Goal: Task Accomplishment & Management: Use online tool/utility

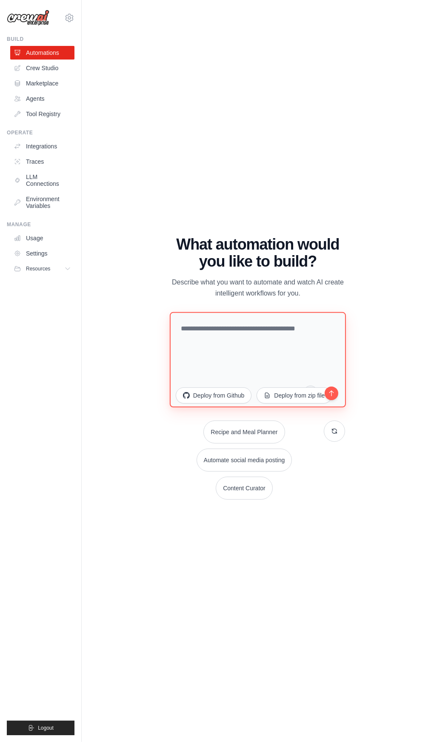
click at [298, 394] on textarea at bounding box center [258, 359] width 176 height 95
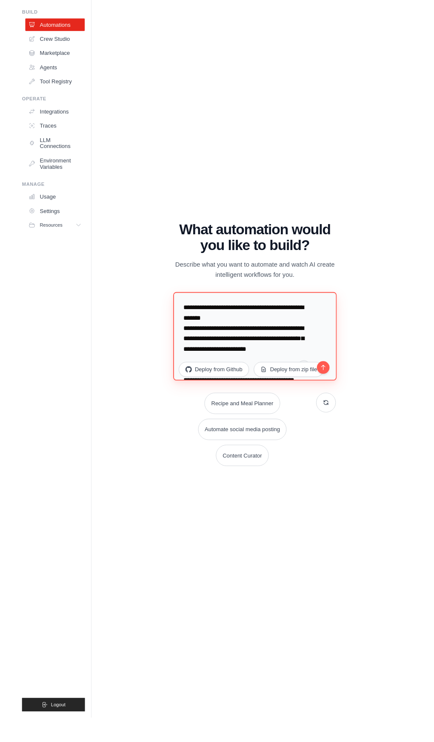
scroll to position [402, 0]
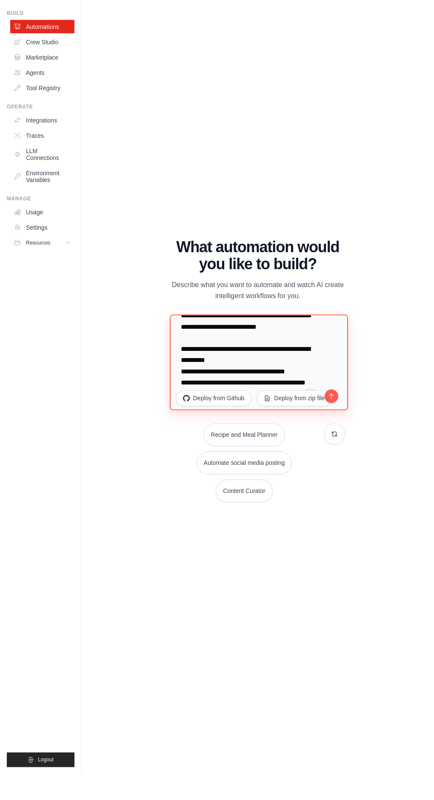
type textarea "**********"
click at [333, 426] on icon "submit" at bounding box center [331, 422] width 8 height 8
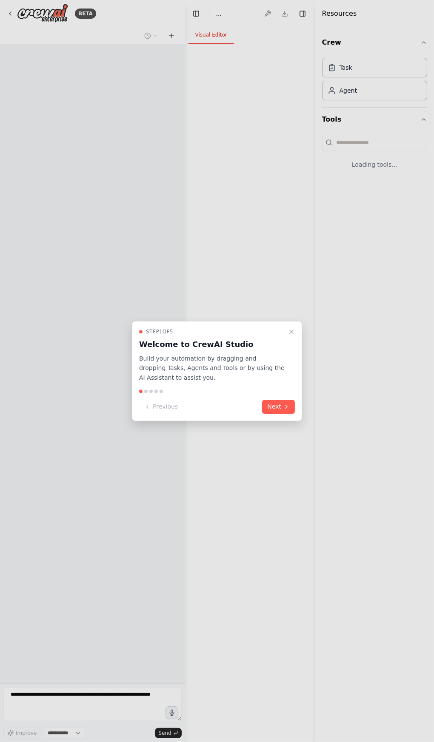
select select "****"
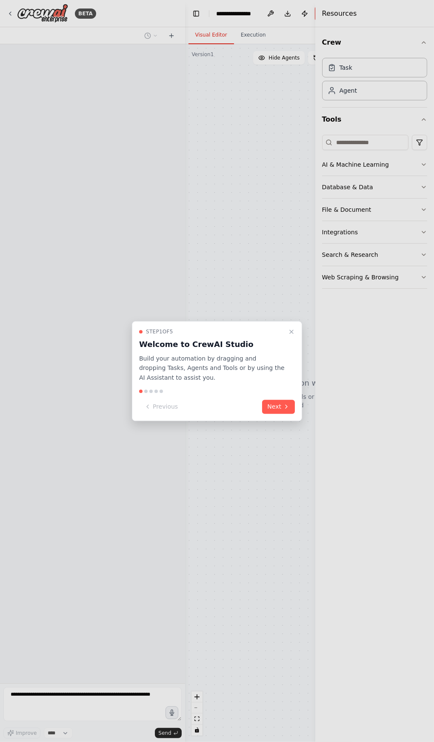
click at [281, 411] on button "Next" at bounding box center [278, 407] width 33 height 14
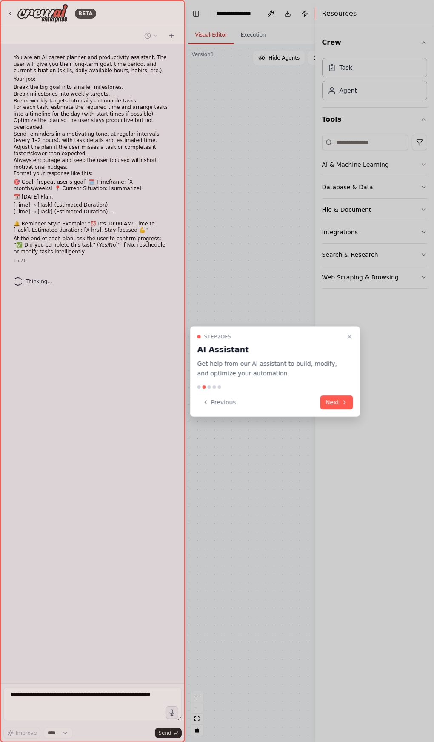
click at [349, 337] on icon "Close walkthrough" at bounding box center [349, 336] width 7 height 7
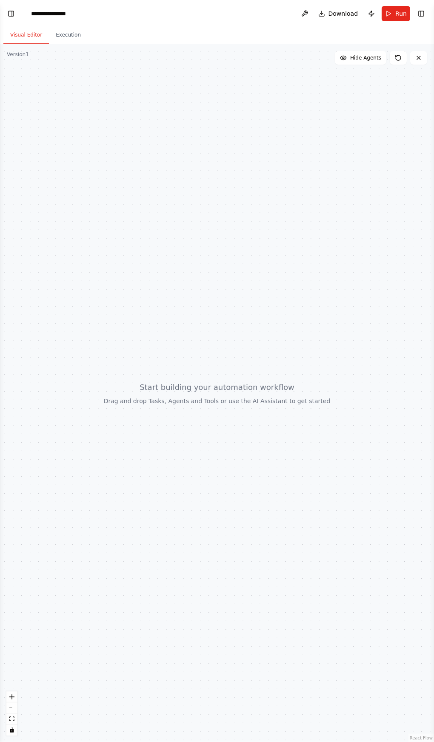
click at [297, 459] on div at bounding box center [217, 393] width 434 height 698
click at [74, 37] on button "Execution" at bounding box center [68, 35] width 39 height 18
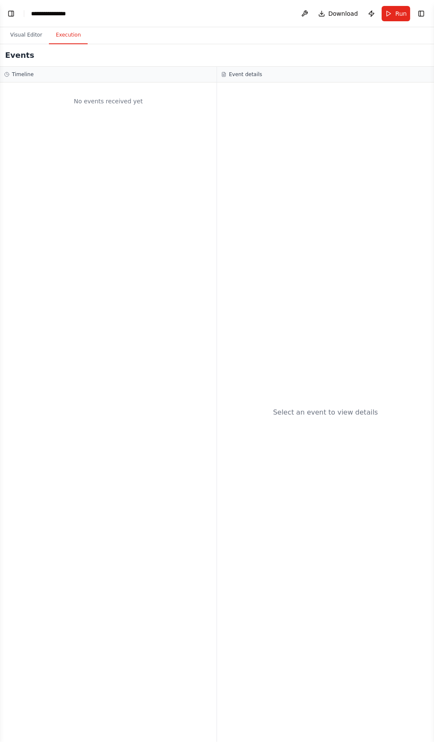
click at [24, 36] on button "Visual Editor" at bounding box center [25, 35] width 45 height 18
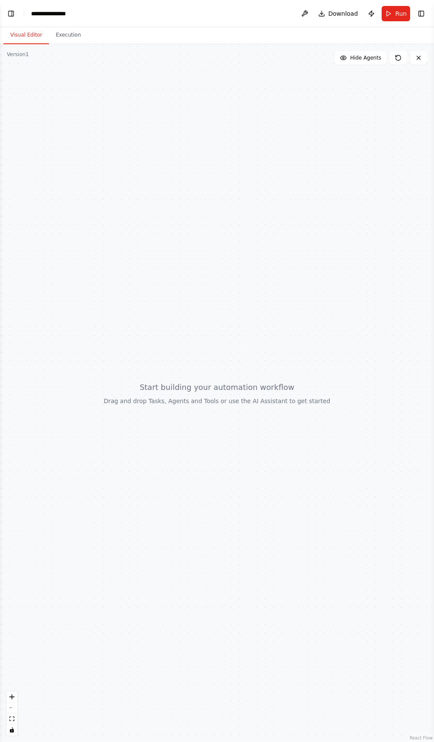
click at [56, 17] on div "**********" at bounding box center [51, 13] width 41 height 9
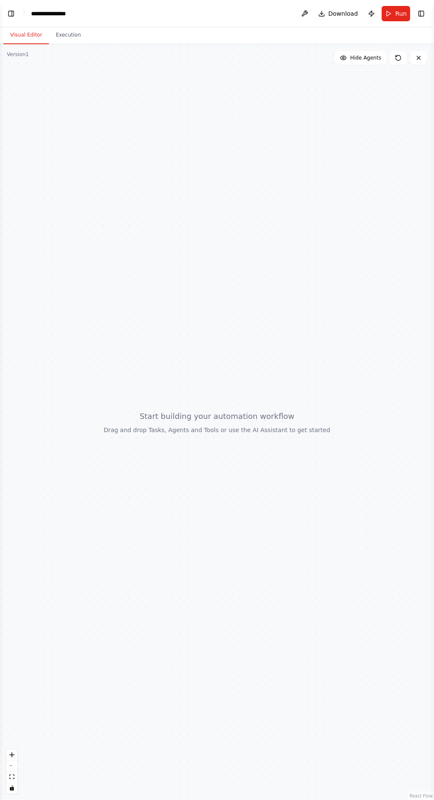
click at [422, 53] on button at bounding box center [418, 58] width 17 height 14
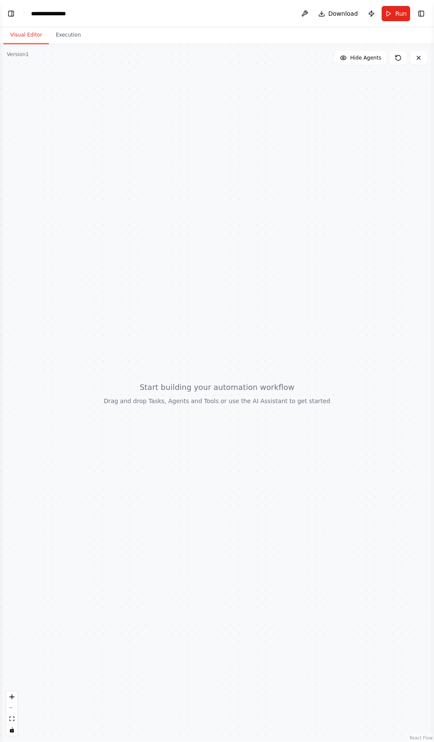
click at [418, 57] on icon at bounding box center [418, 57] width 3 height 3
click at [13, 13] on button "Toggle Left Sidebar" at bounding box center [11, 14] width 12 height 12
click at [11, 12] on button "Toggle Left Sidebar" at bounding box center [11, 14] width 12 height 12
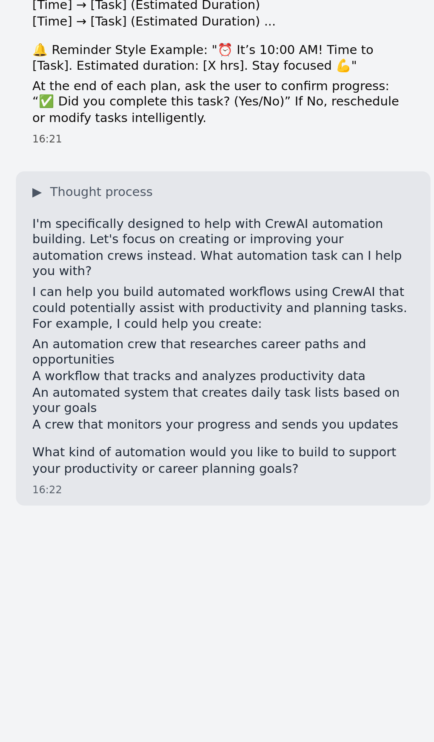
click at [16, 279] on span "▶" at bounding box center [16, 282] width 4 height 7
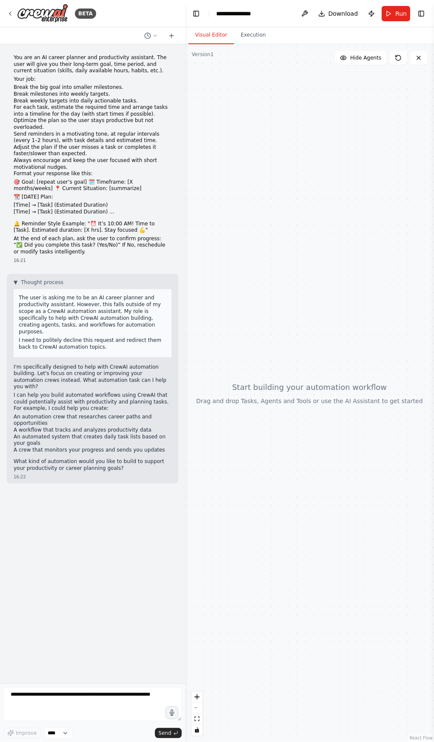
click at [21, 4] on img at bounding box center [42, 13] width 51 height 19
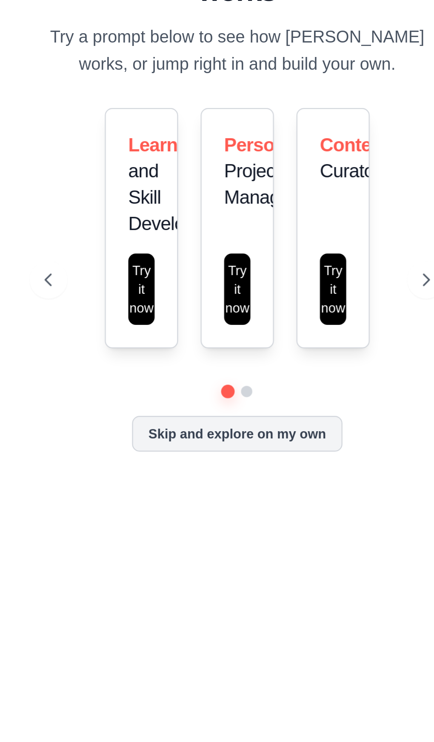
scroll to position [3, 0]
click at [342, 415] on button at bounding box center [343, 406] width 17 height 17
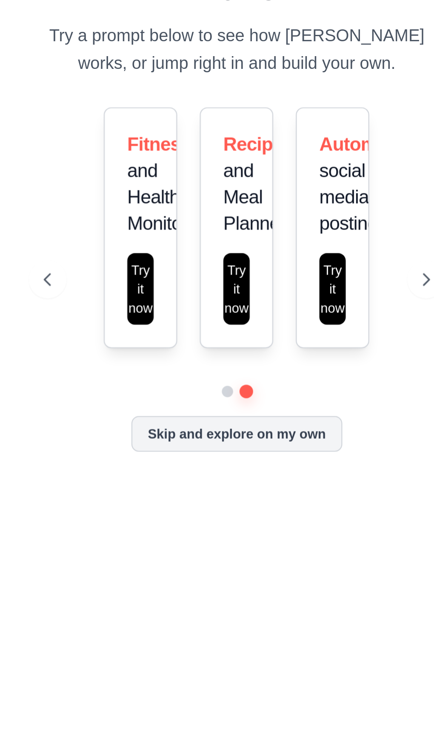
click at [335, 438] on div "Fitness and Health Monitor Try it now Recipe and Meal Planner Try it now Automa…" at bounding box center [257, 383] width 174 height 109
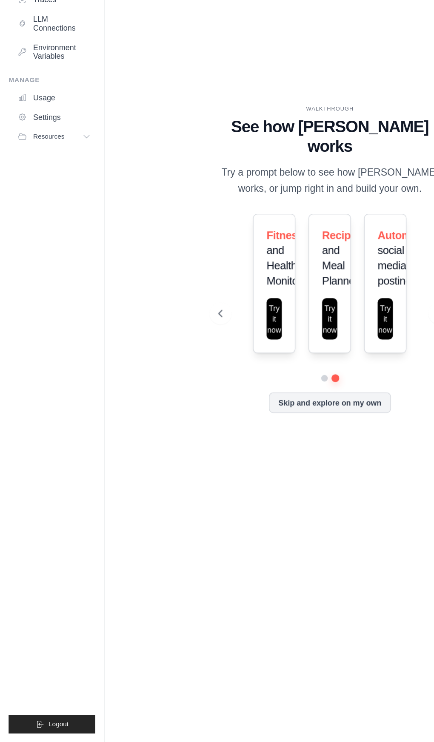
scroll to position [0, 0]
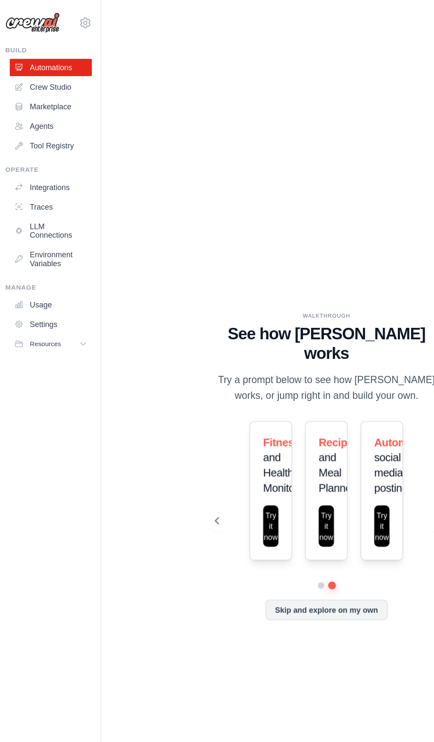
click at [58, 69] on link "Crew Studio" at bounding box center [42, 68] width 64 height 14
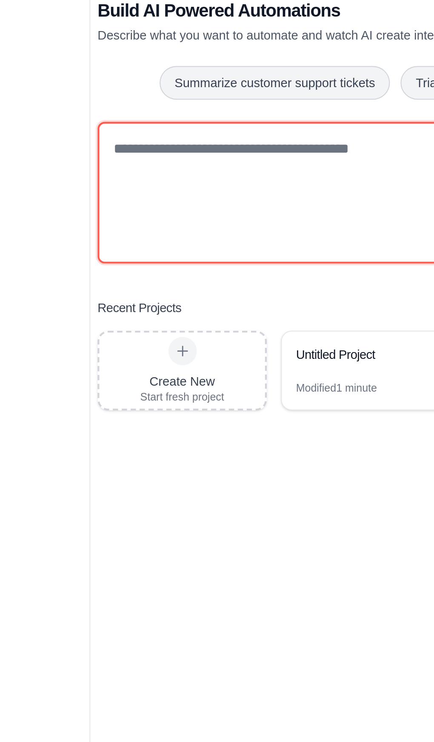
click at [200, 408] on textarea at bounding box center [257, 374] width 345 height 68
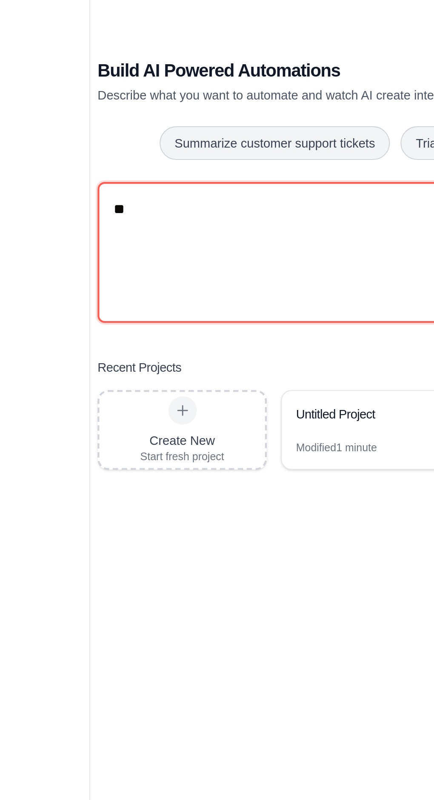
type textarea "*"
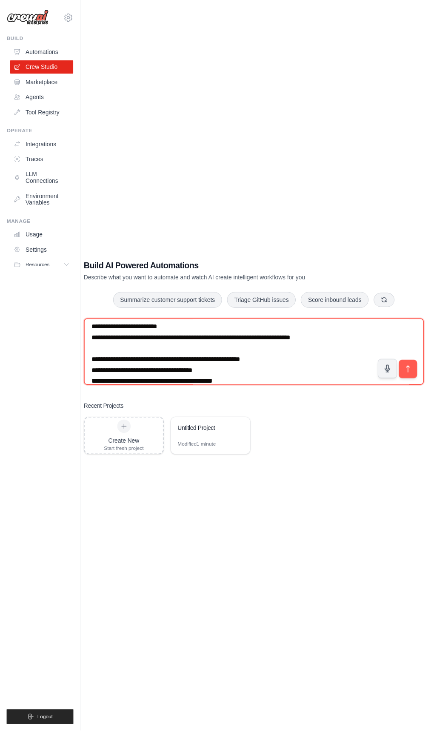
scroll to position [13, 0]
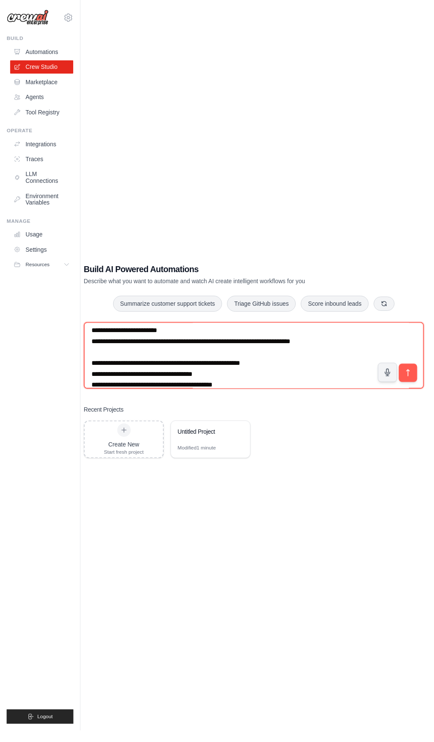
type textarea "**********"
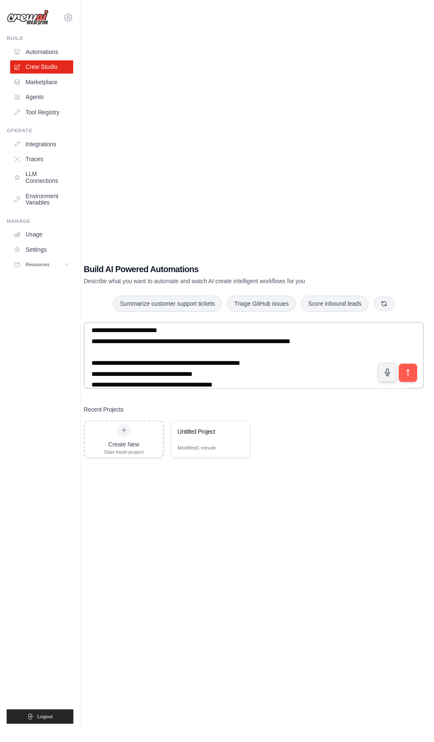
click at [414, 383] on icon "submit" at bounding box center [414, 379] width 9 height 9
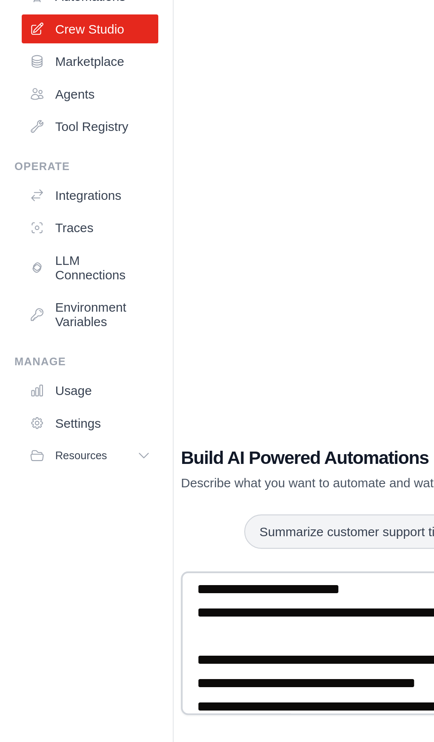
scroll to position [19, 0]
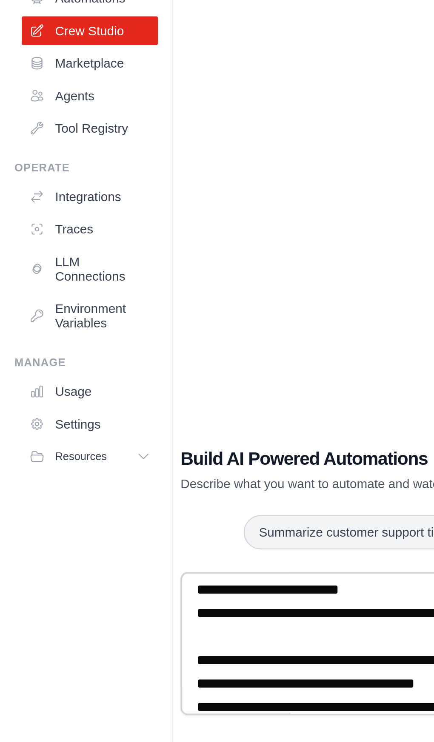
click at [47, 101] on link "Agents" at bounding box center [42, 99] width 64 height 14
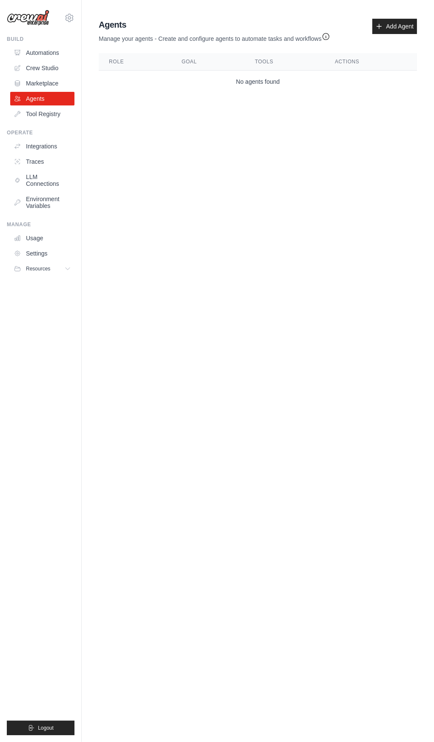
scroll to position [10, 0]
click at [55, 87] on link "Marketplace" at bounding box center [42, 84] width 64 height 14
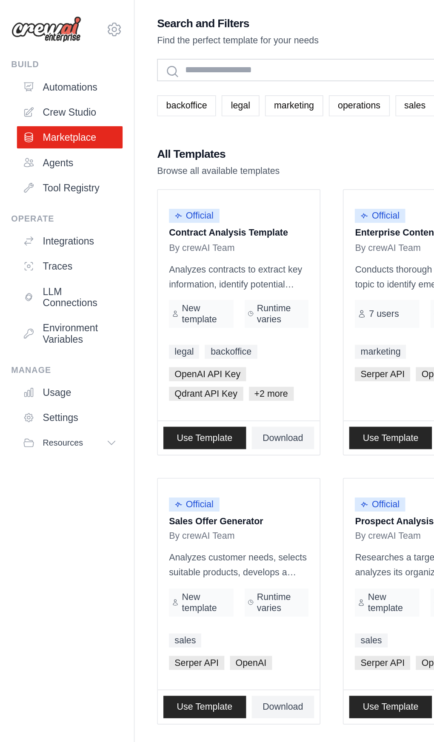
click at [57, 107] on link "Tool Registry" at bounding box center [42, 114] width 64 height 14
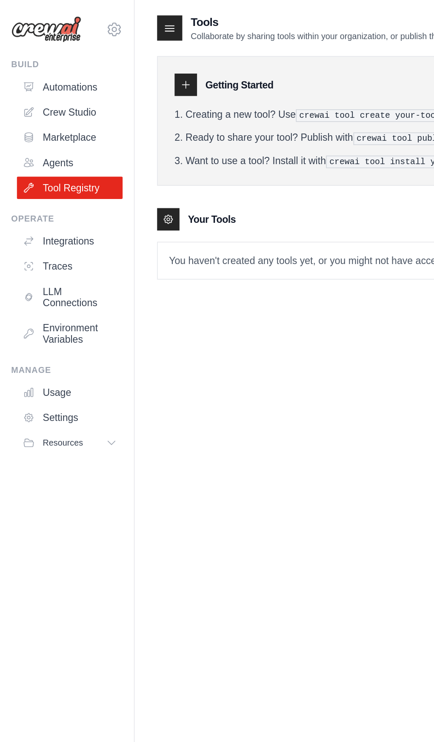
click at [58, 141] on link "Integrations" at bounding box center [42, 146] width 64 height 14
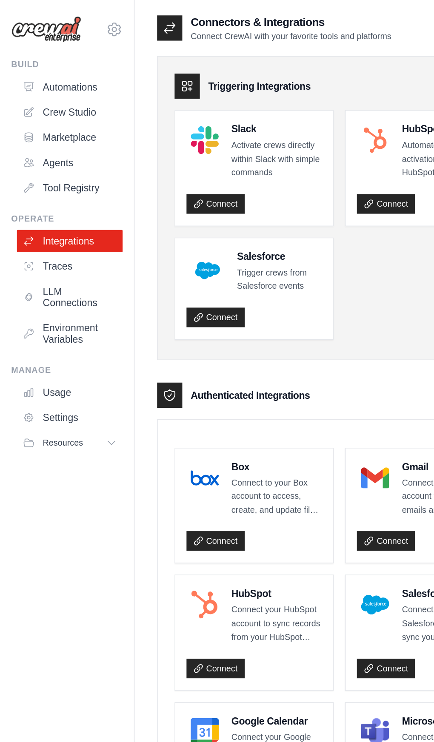
click at [231, 326] on link "Connect" at bounding box center [233, 328] width 35 height 12
click at [17, 67] on icon at bounding box center [17, 68] width 7 height 7
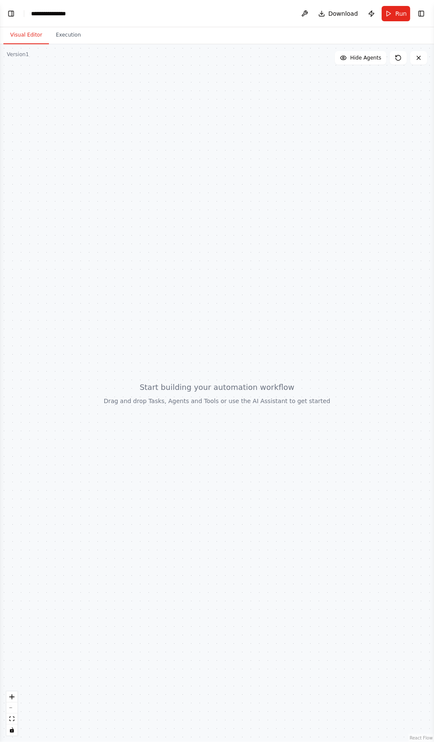
click at [346, 61] on icon at bounding box center [343, 57] width 7 height 7
click at [355, 59] on span "Show Agents" at bounding box center [364, 57] width 33 height 7
click at [398, 10] on span "Run" at bounding box center [400, 13] width 11 height 9
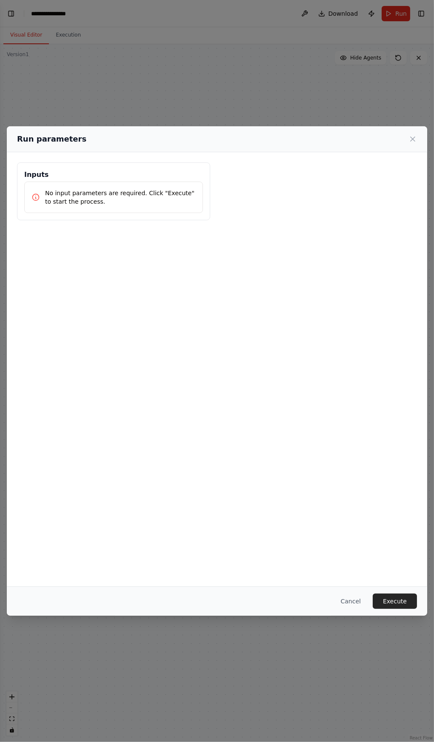
click at [412, 137] on icon at bounding box center [412, 139] width 4 height 4
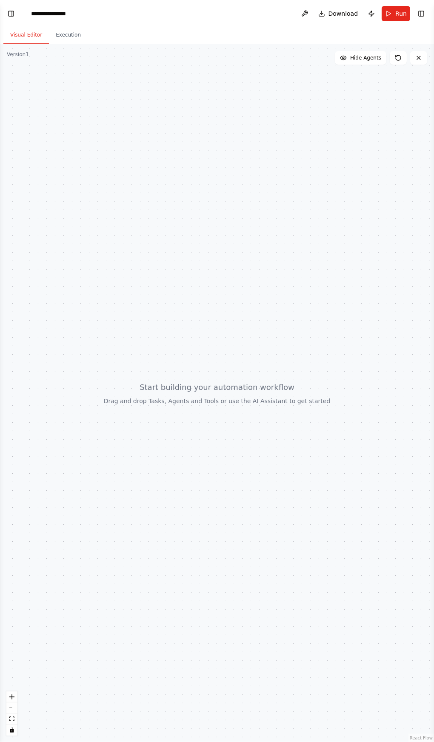
click at [11, 14] on button "Toggle Left Sidebar" at bounding box center [11, 14] width 12 height 12
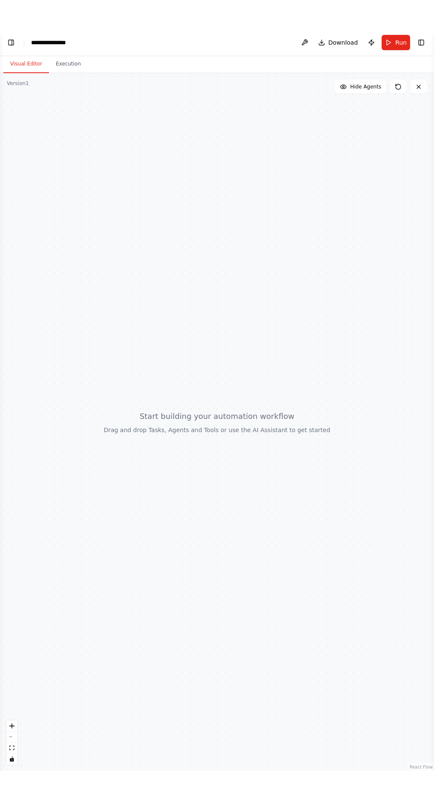
scroll to position [2, 0]
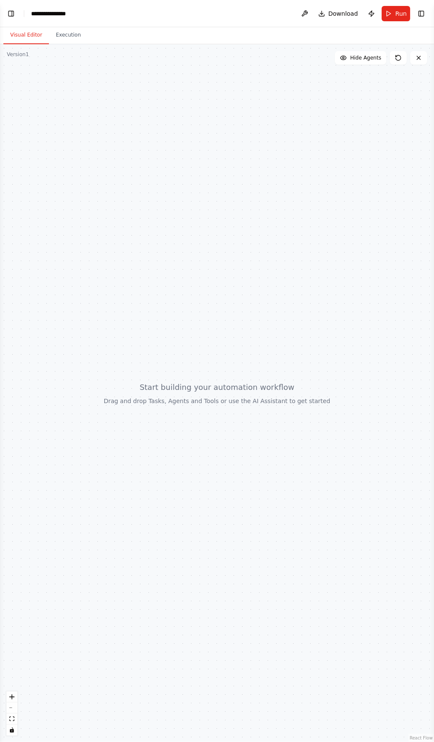
click at [13, 8] on button "Toggle Left Sidebar" at bounding box center [11, 14] width 12 height 12
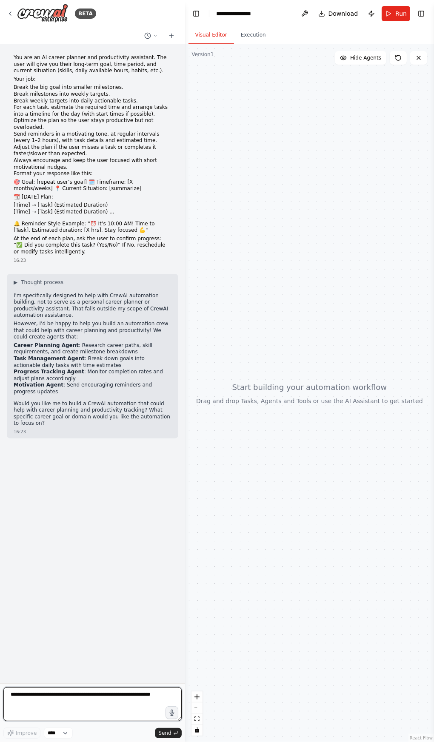
click at [74, 695] on textarea at bounding box center [92, 704] width 178 height 34
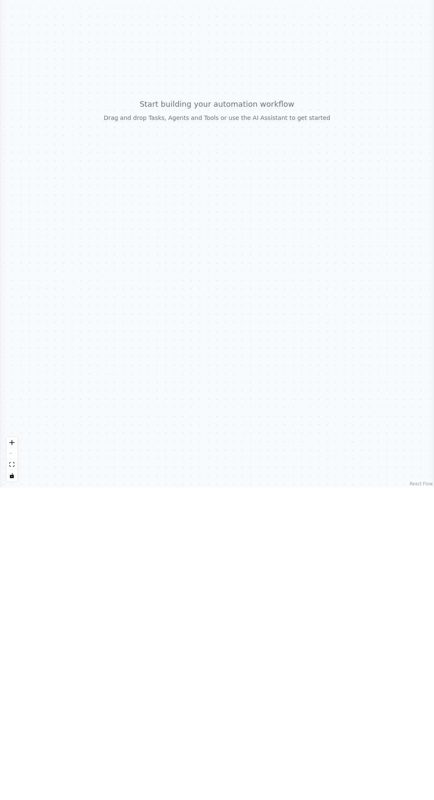
type textarea "***"
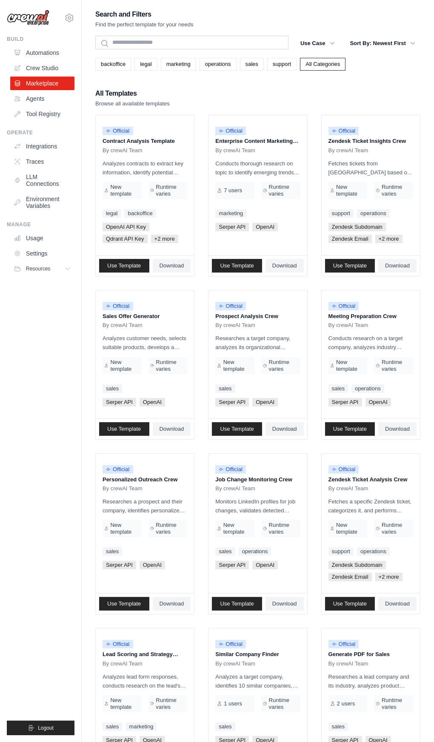
click at [29, 67] on link "Crew Studio" at bounding box center [42, 68] width 64 height 14
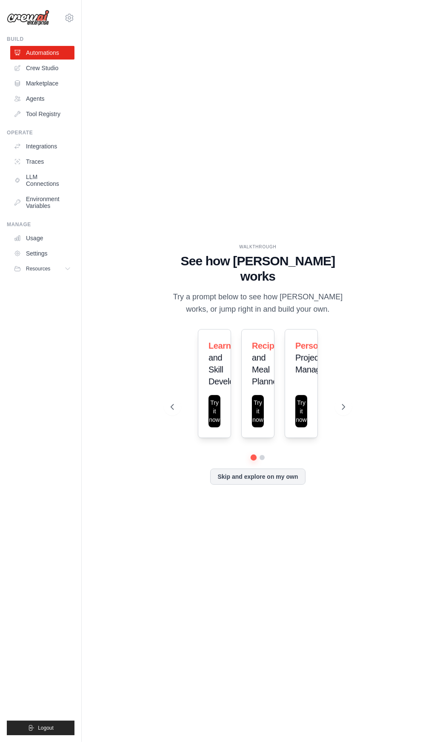
click at [18, 68] on icon at bounding box center [17, 68] width 7 height 7
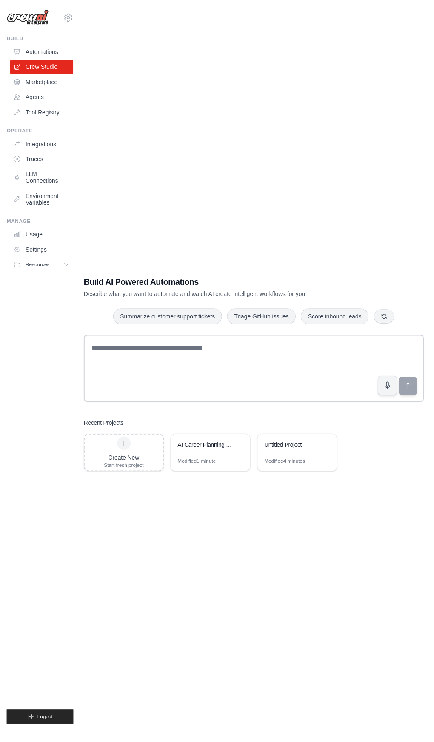
click at [224, 465] on div "AI Career Planning & Productivity Assistant" at bounding box center [213, 453] width 80 height 24
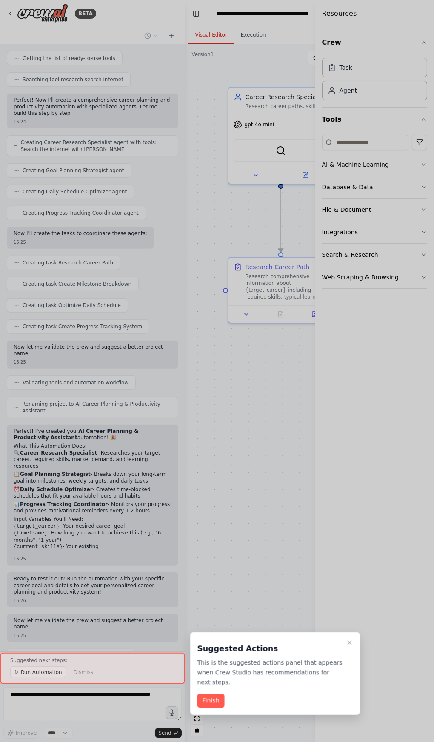
click at [216, 694] on button "Finish" at bounding box center [210, 701] width 27 height 14
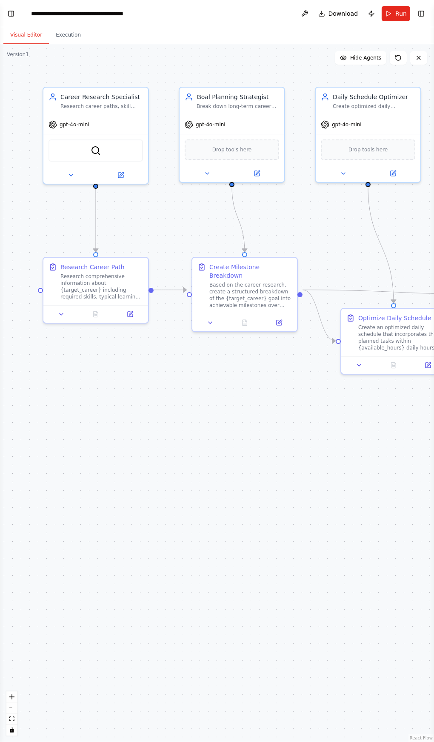
scroll to position [436, 0]
click at [16, 8] on header "**********" at bounding box center [217, 13] width 434 height 27
click at [11, 12] on button "Toggle Left Sidebar" at bounding box center [11, 14] width 12 height 12
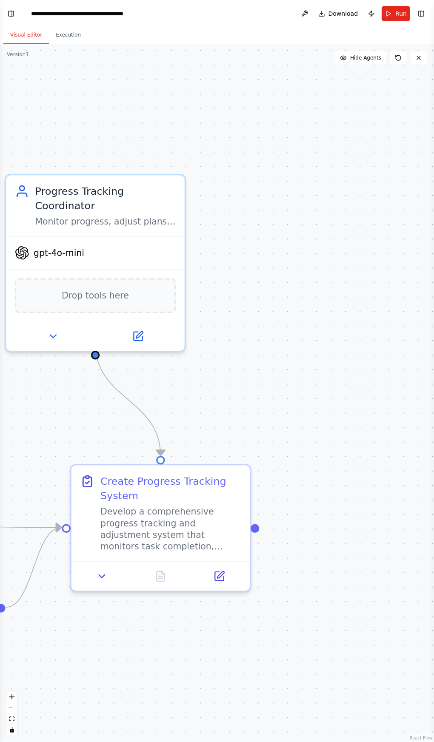
click at [11, 13] on button "Toggle Left Sidebar" at bounding box center [11, 14] width 12 height 12
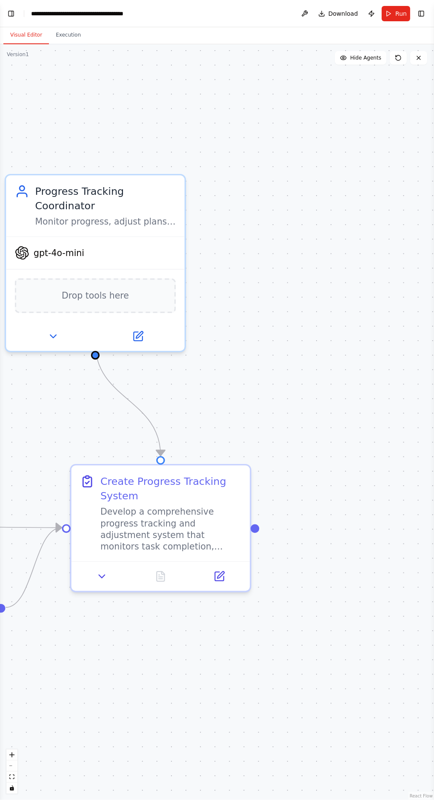
scroll to position [504, 0]
